Goal: Find specific page/section: Find specific page/section

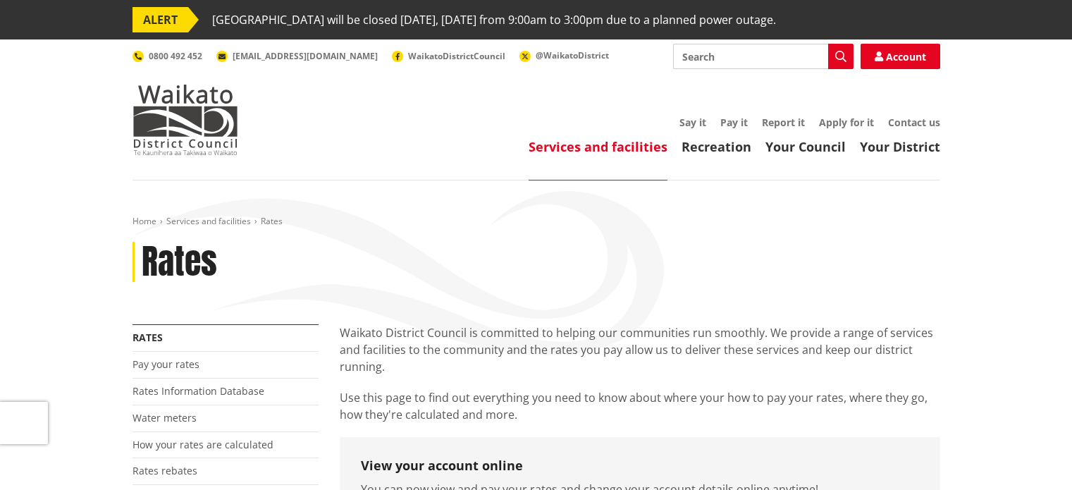
scroll to position [357, 0]
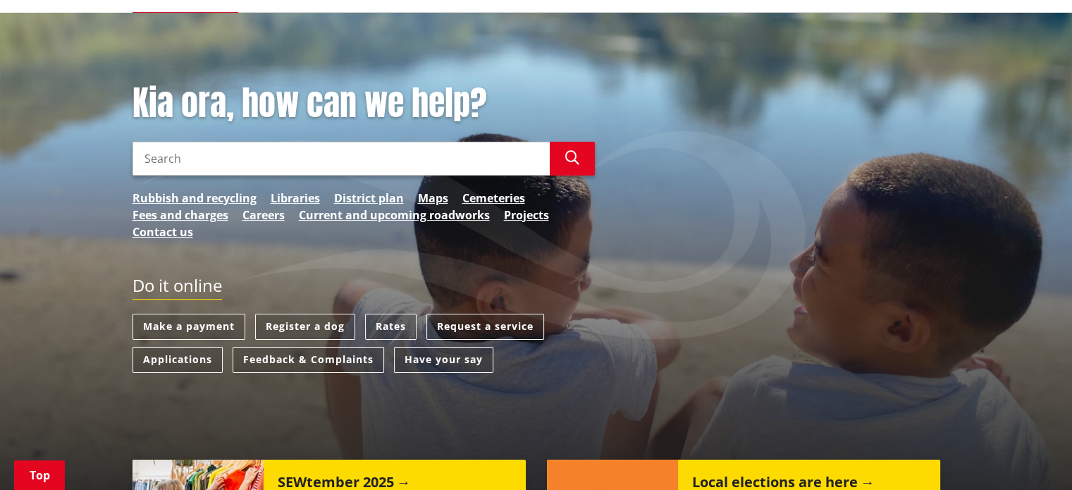
scroll to position [169, 0]
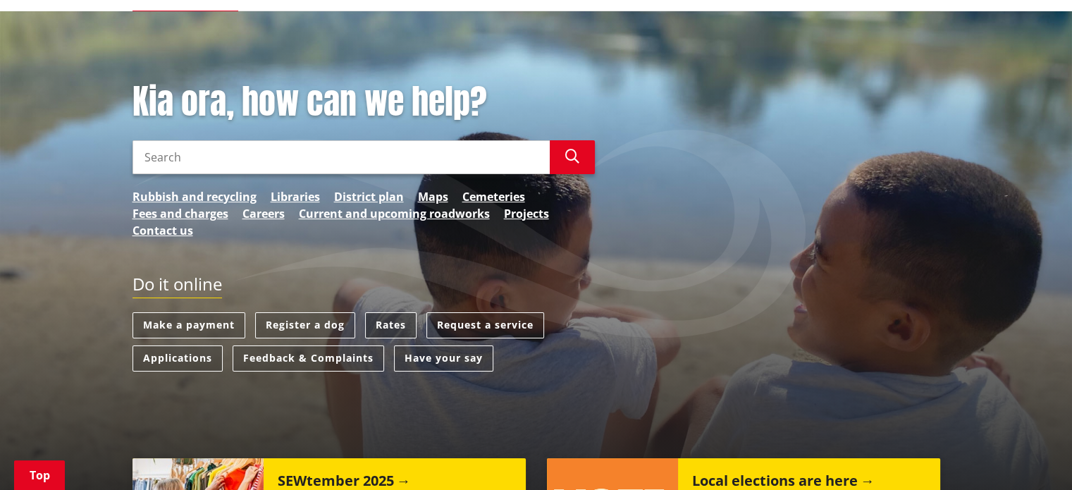
click at [383, 318] on link "Rates" at bounding box center [390, 325] width 51 height 26
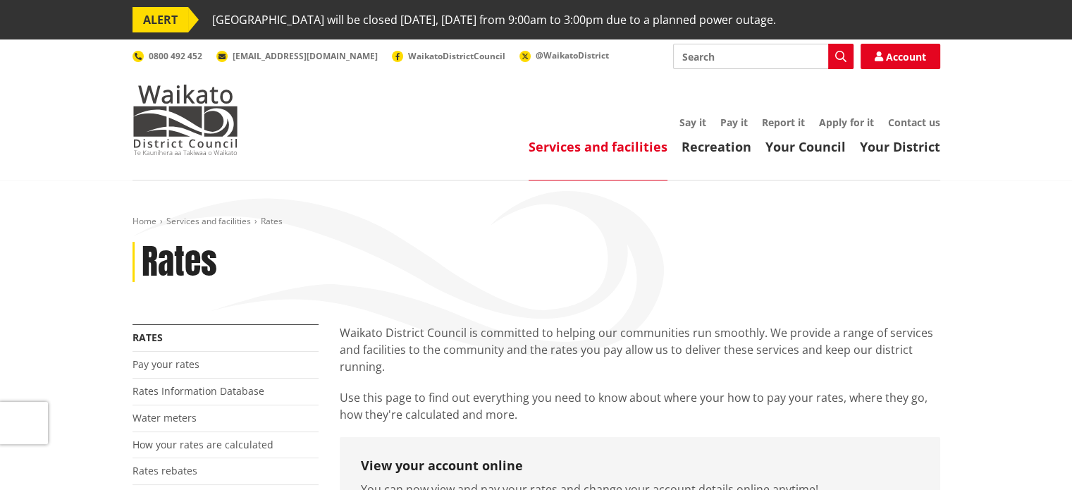
click at [275, 230] on div "Home Services and facilities Rates Rates" at bounding box center [536, 270] width 829 height 109
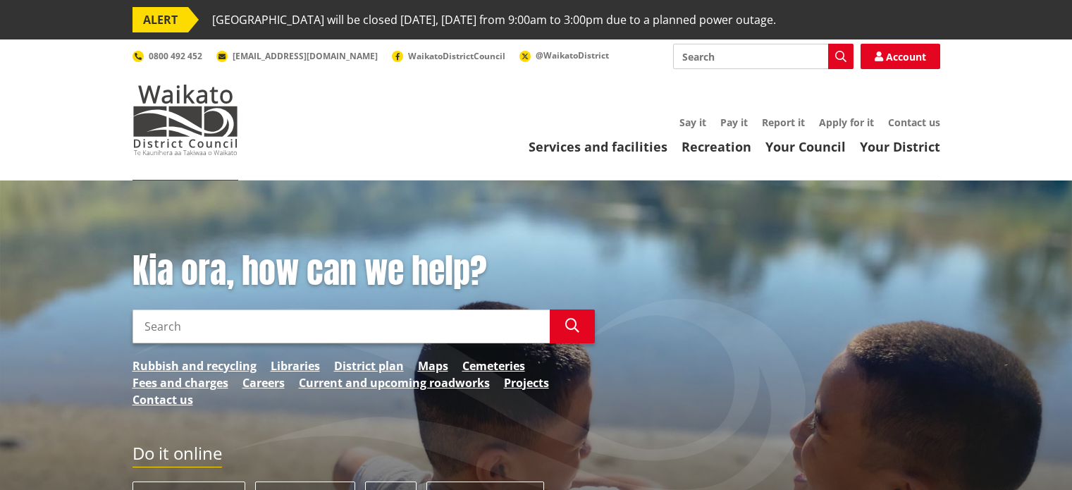
scroll to position [169, 0]
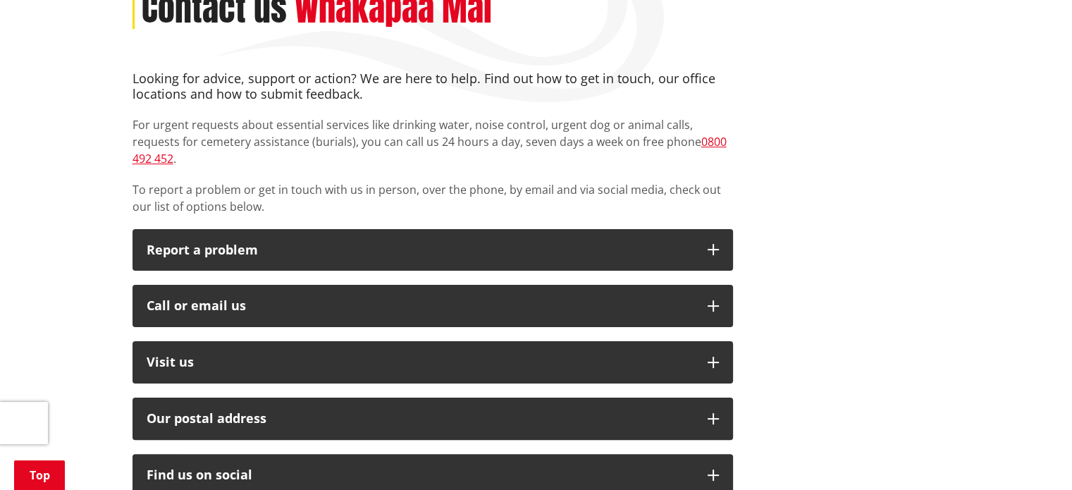
scroll to position [254, 0]
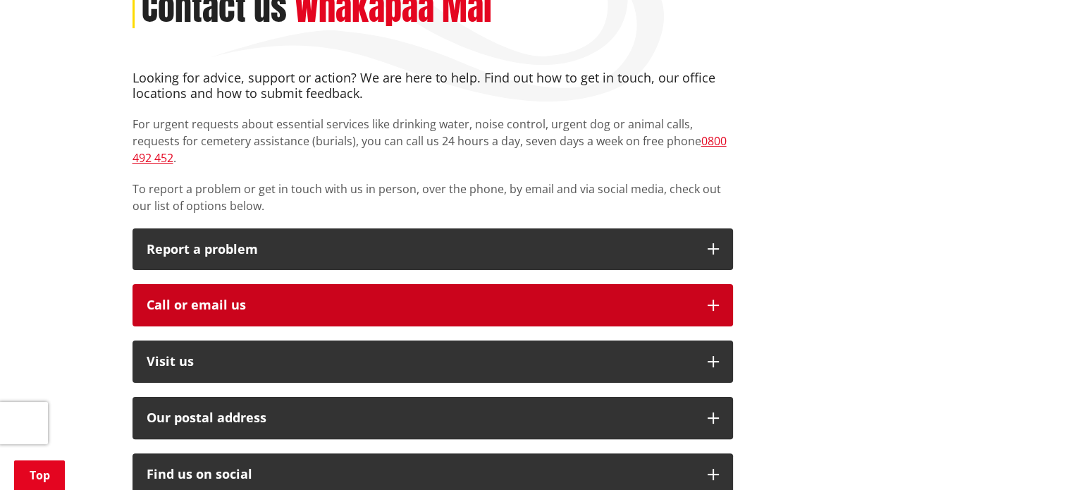
click at [708, 300] on icon "button" at bounding box center [713, 305] width 11 height 11
